Goal: Transaction & Acquisition: Download file/media

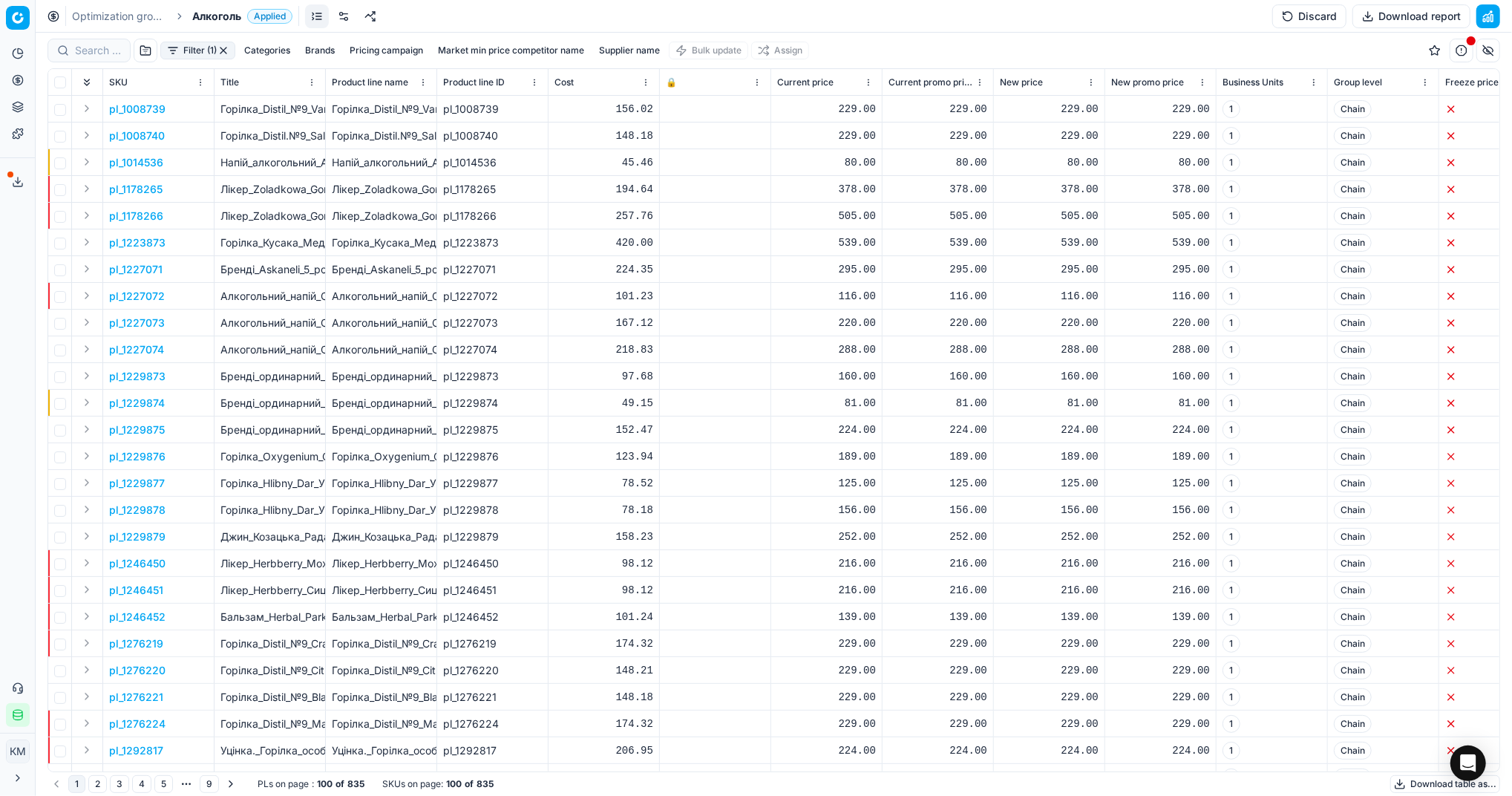
click at [1433, 785] on button "Download table as..." at bounding box center [1445, 784] width 110 height 18
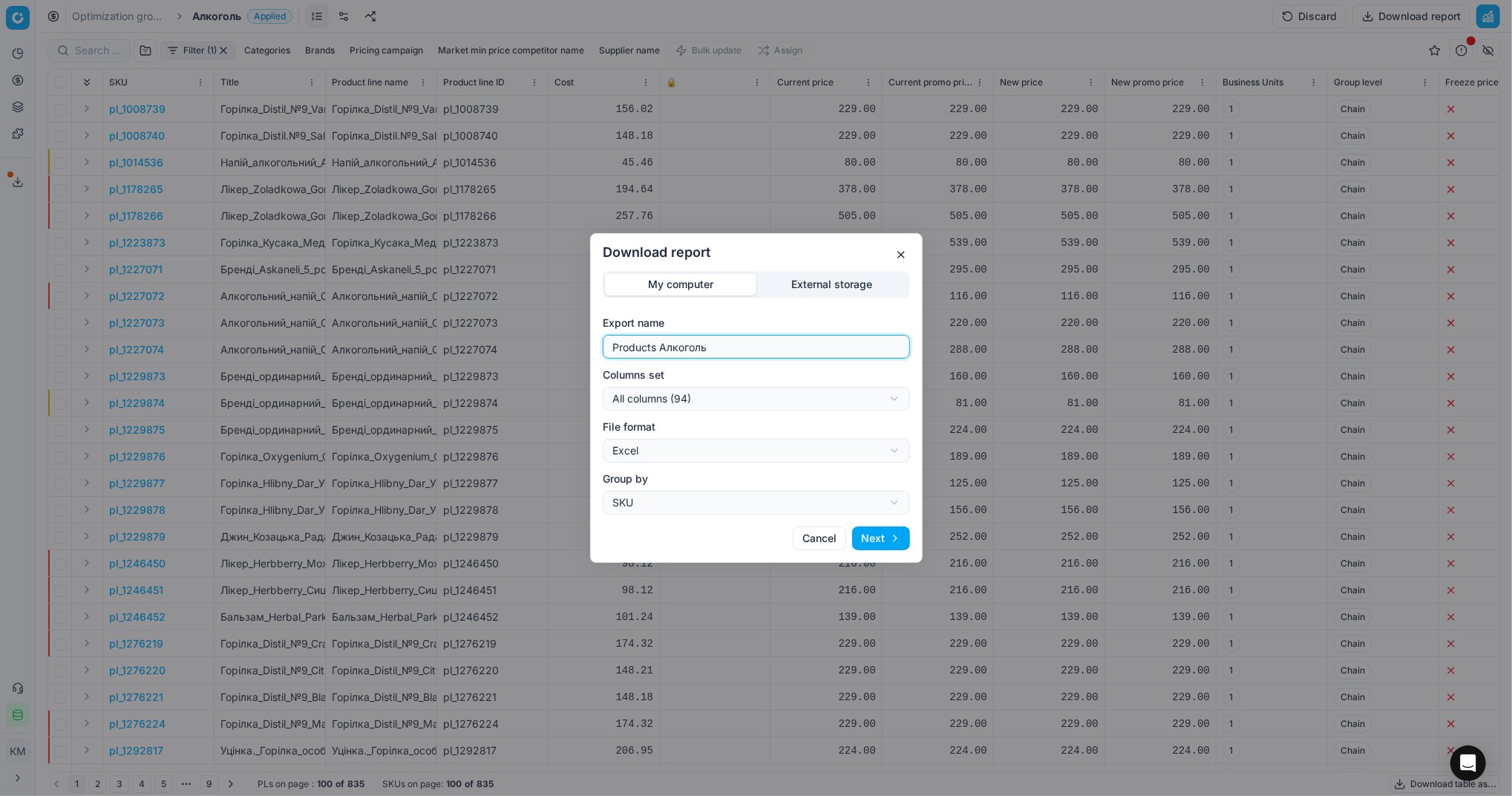
drag, startPoint x: 746, startPoint y: 349, endPoint x: 281, endPoint y: 404, distance: 468.2
click at [281, 404] on div "Download report My computer External storage Export name Products Алкоголь Colu…" at bounding box center [756, 398] width 1512 height 796
type input "Компетера 11.09.2025"
click at [881, 530] on button "Next" at bounding box center [881, 538] width 58 height 23
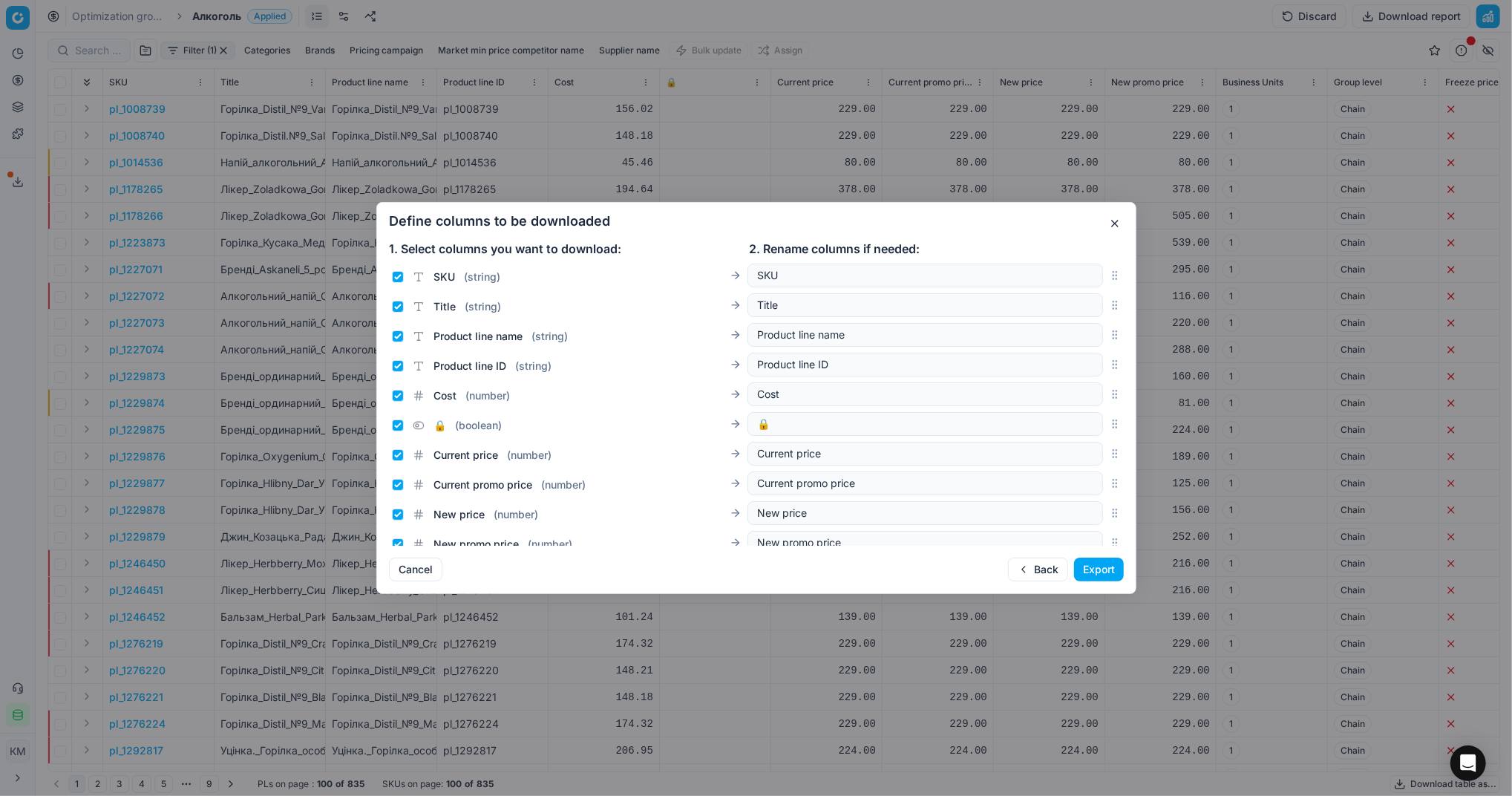
click at [1105, 565] on button "Export" at bounding box center [1098, 569] width 49 height 23
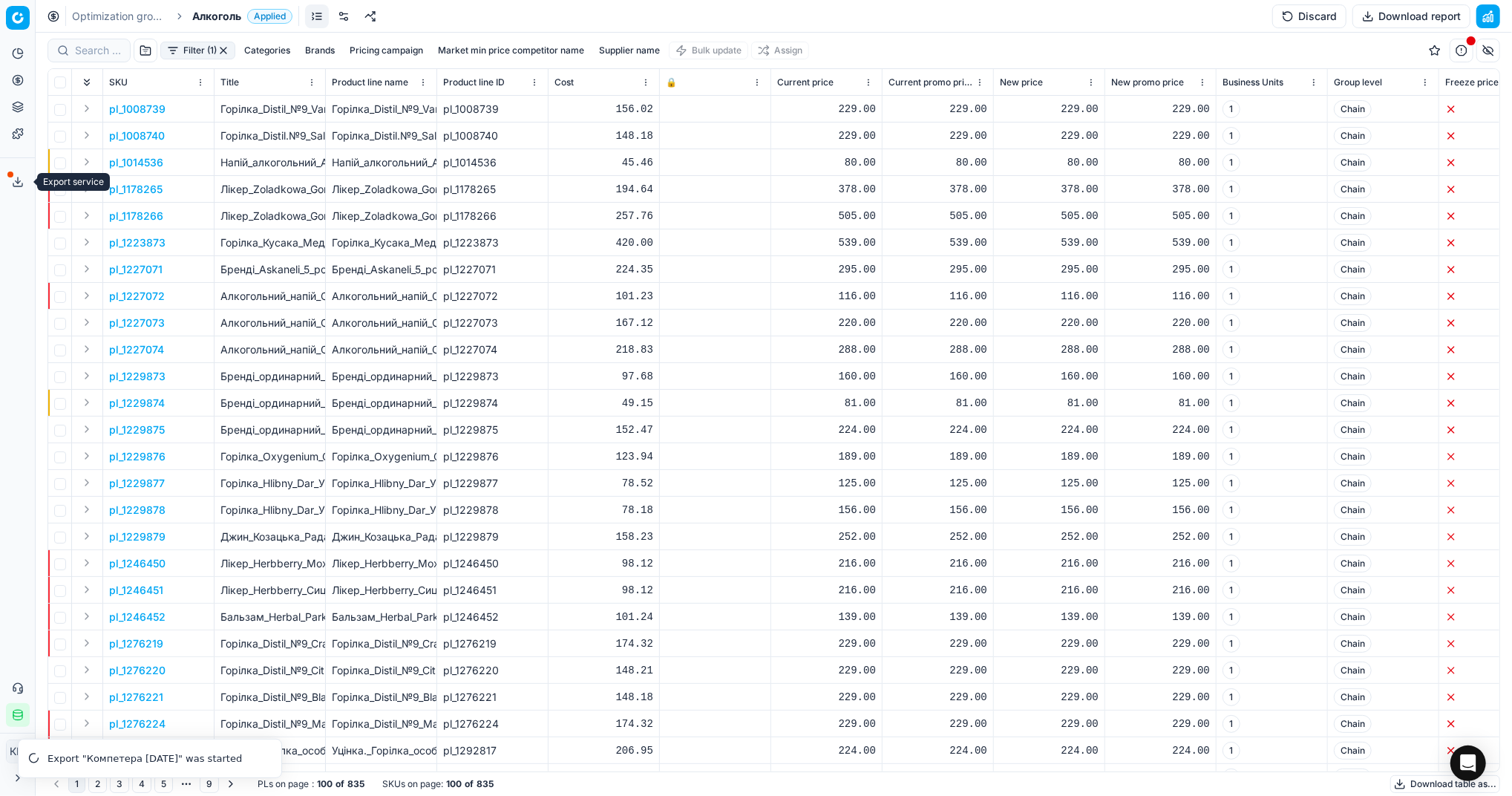
click at [23, 183] on button "Export service" at bounding box center [17, 181] width 23 height 23
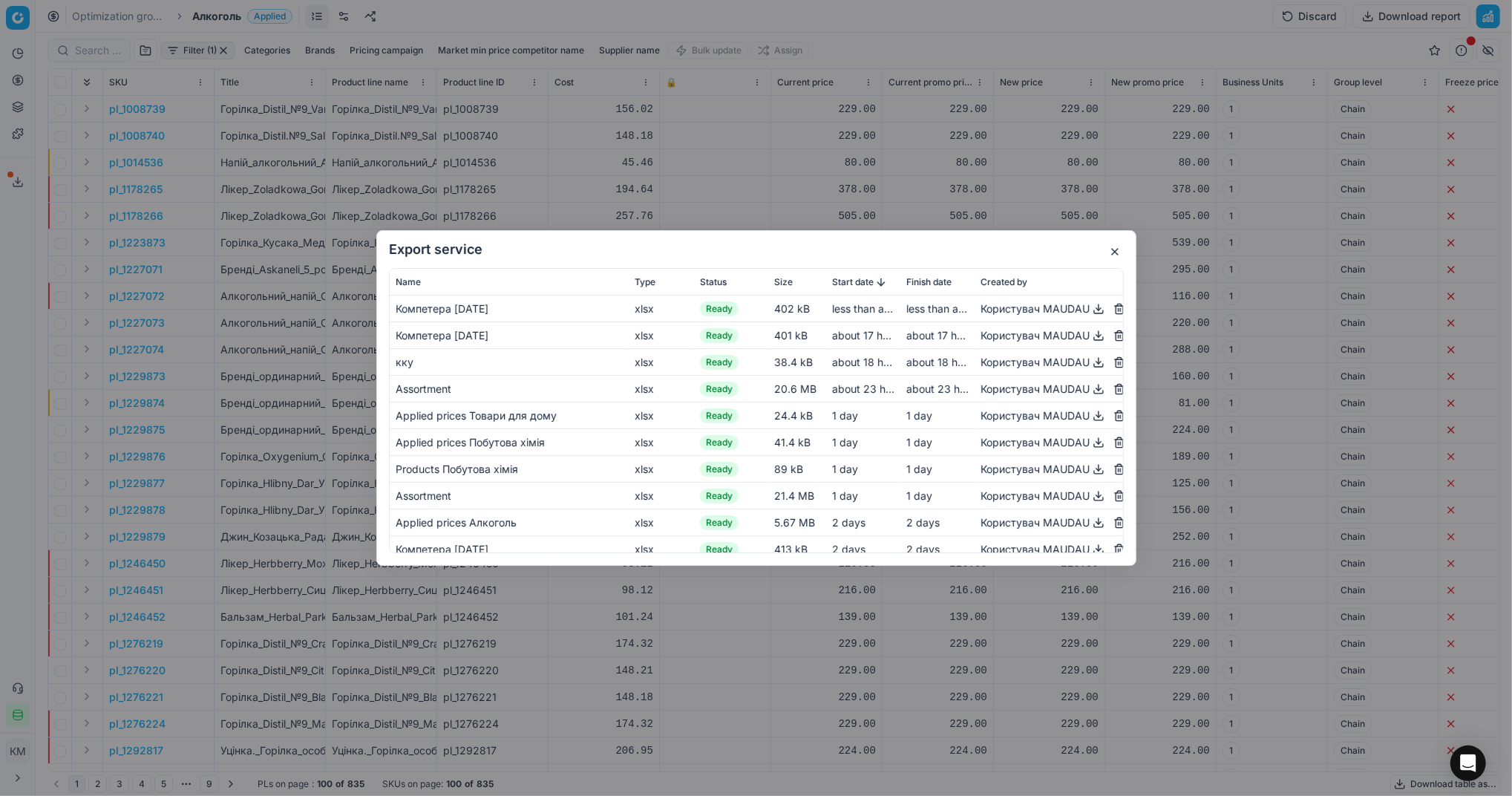
click at [1089, 311] on button "button" at bounding box center [1098, 308] width 18 height 18
